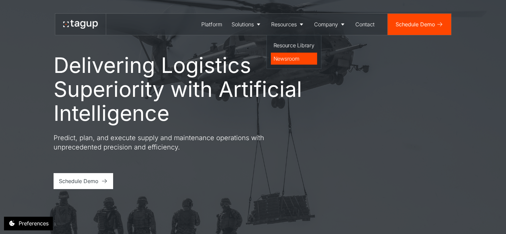
click at [289, 60] on div "Newsroom" at bounding box center [294, 59] width 41 height 8
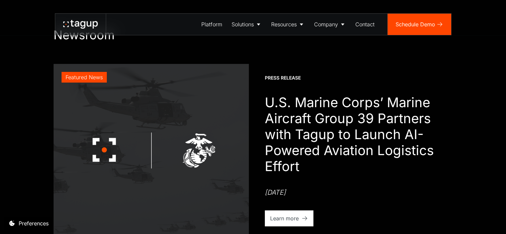
scroll to position [17, 0]
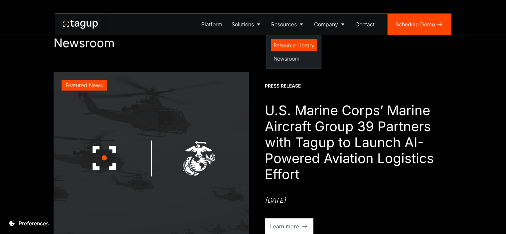
click at [281, 51] on link "Resource Library" at bounding box center [294, 45] width 46 height 12
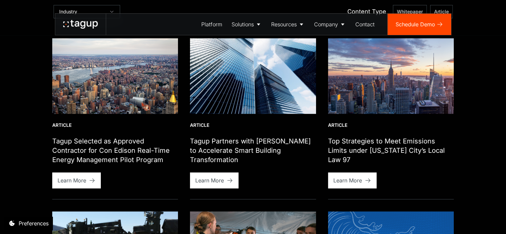
scroll to position [268, 0]
